Goal: Task Accomplishment & Management: Complete application form

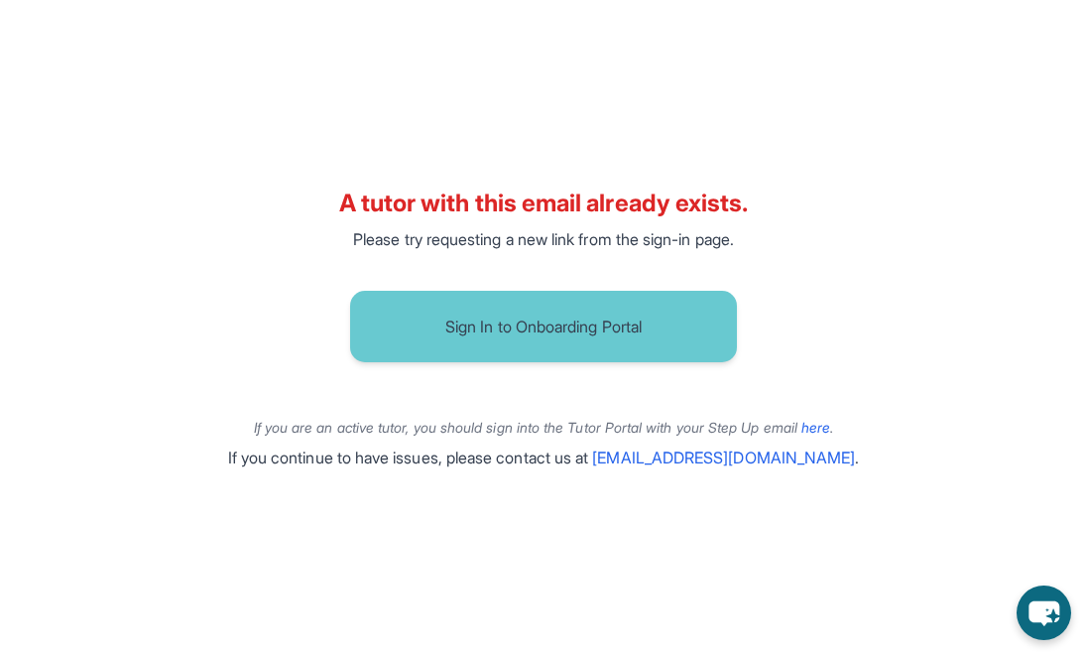
click at [607, 353] on button "Sign In to Onboarding Portal" at bounding box center [543, 326] width 387 height 71
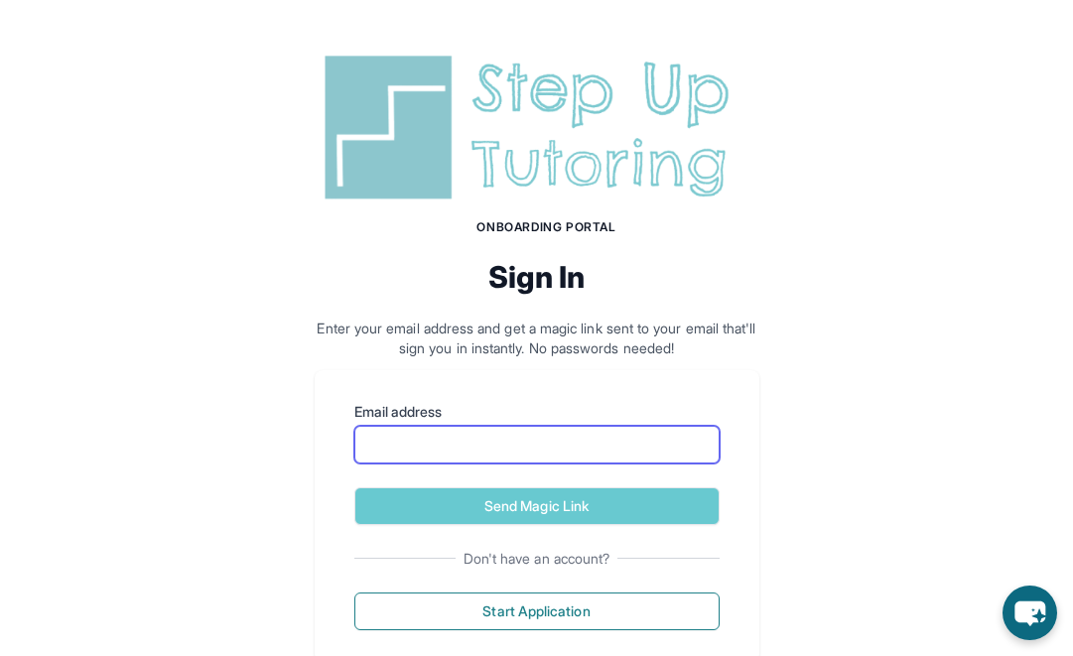
click at [500, 457] on input "Email address" at bounding box center [536, 445] width 365 height 38
type input "**********"
